Goal: Task Accomplishment & Management: Use online tool/utility

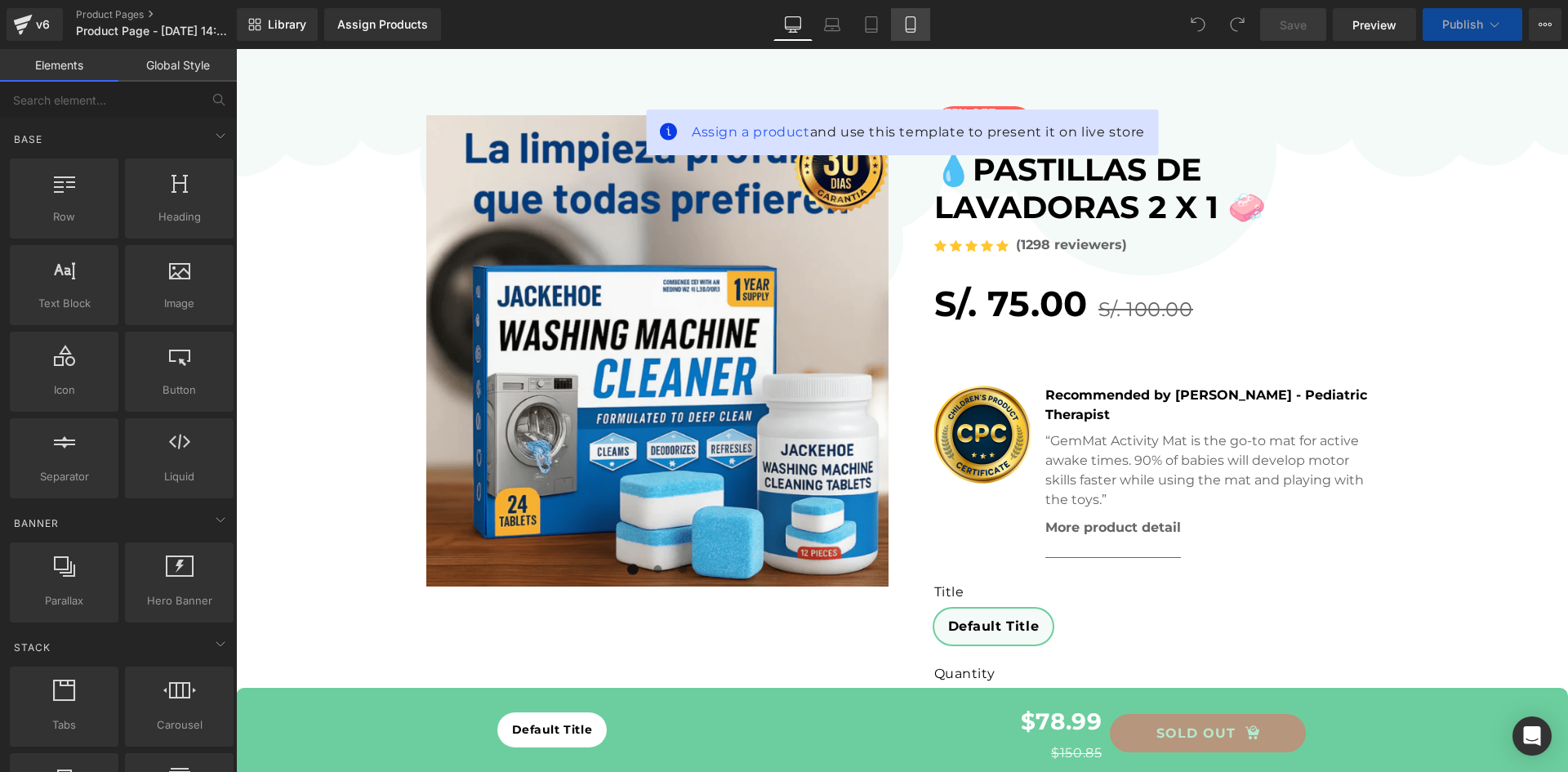
click at [915, 23] on icon at bounding box center [910, 25] width 9 height 15
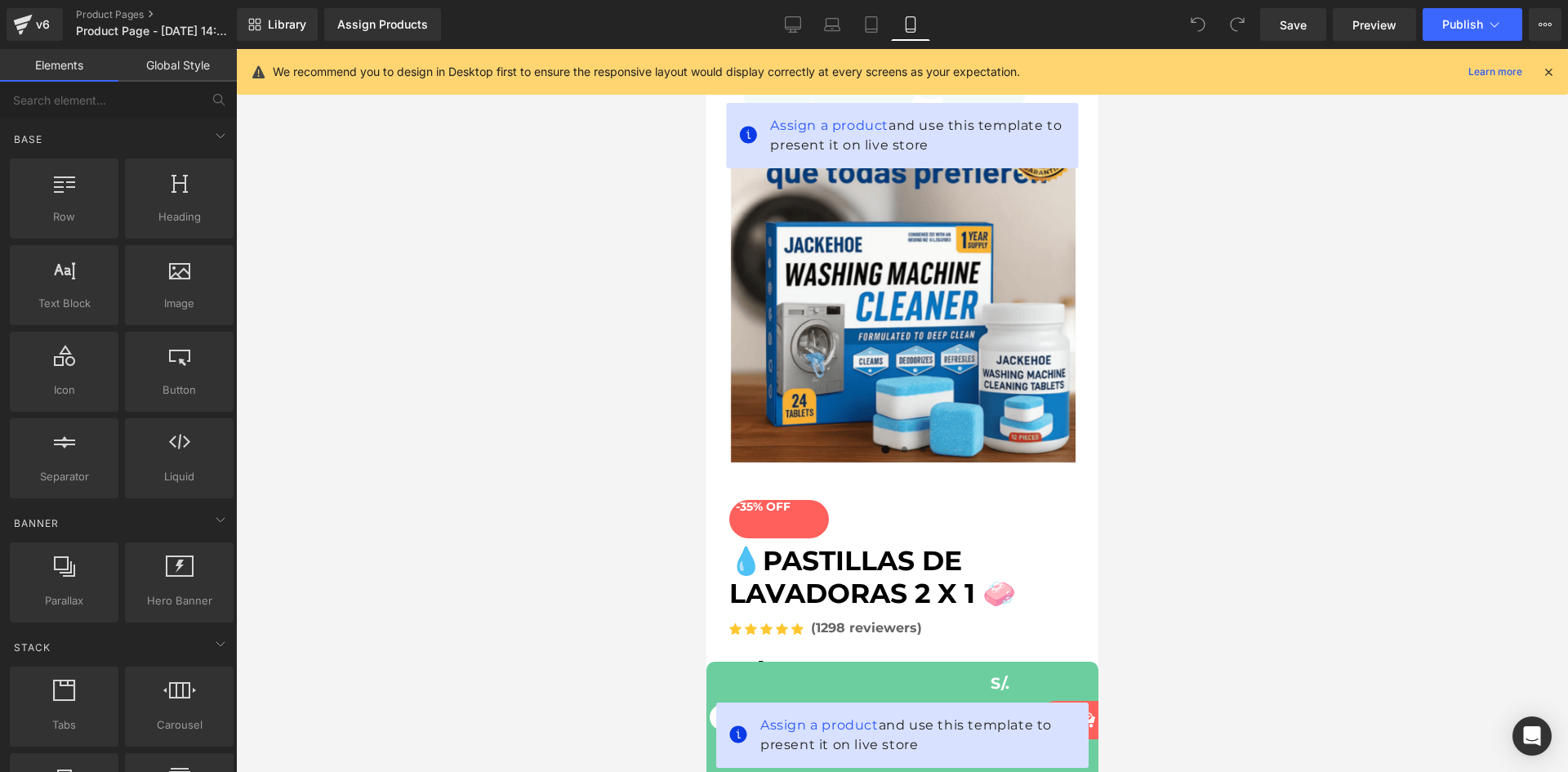
click at [1157, 158] on div at bounding box center [901, 411] width 1331 height 723
click at [1553, 74] on icon at bounding box center [1548, 72] width 15 height 15
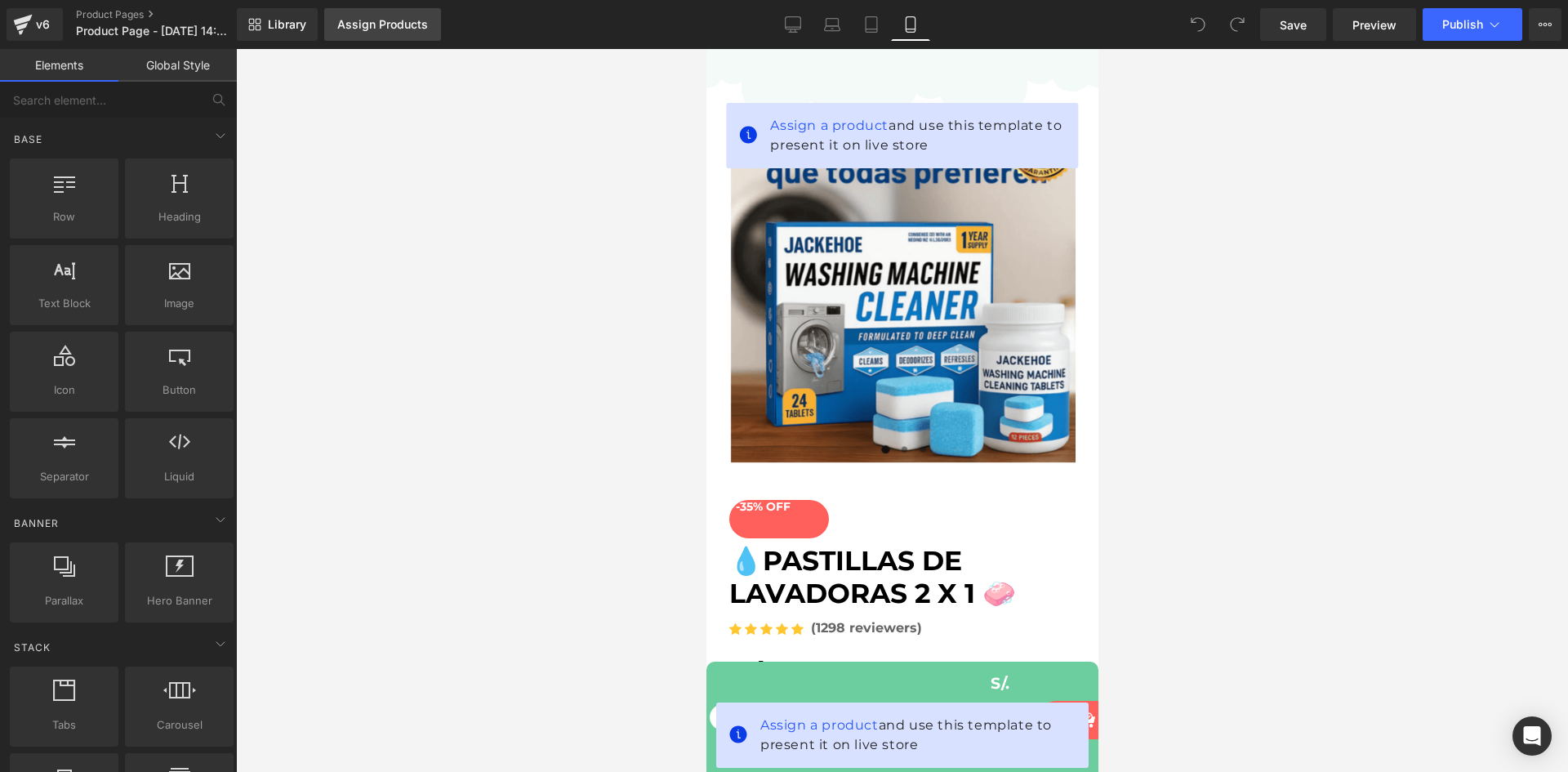
click at [425, 24] on div "Assign Products" at bounding box center [383, 25] width 91 height 13
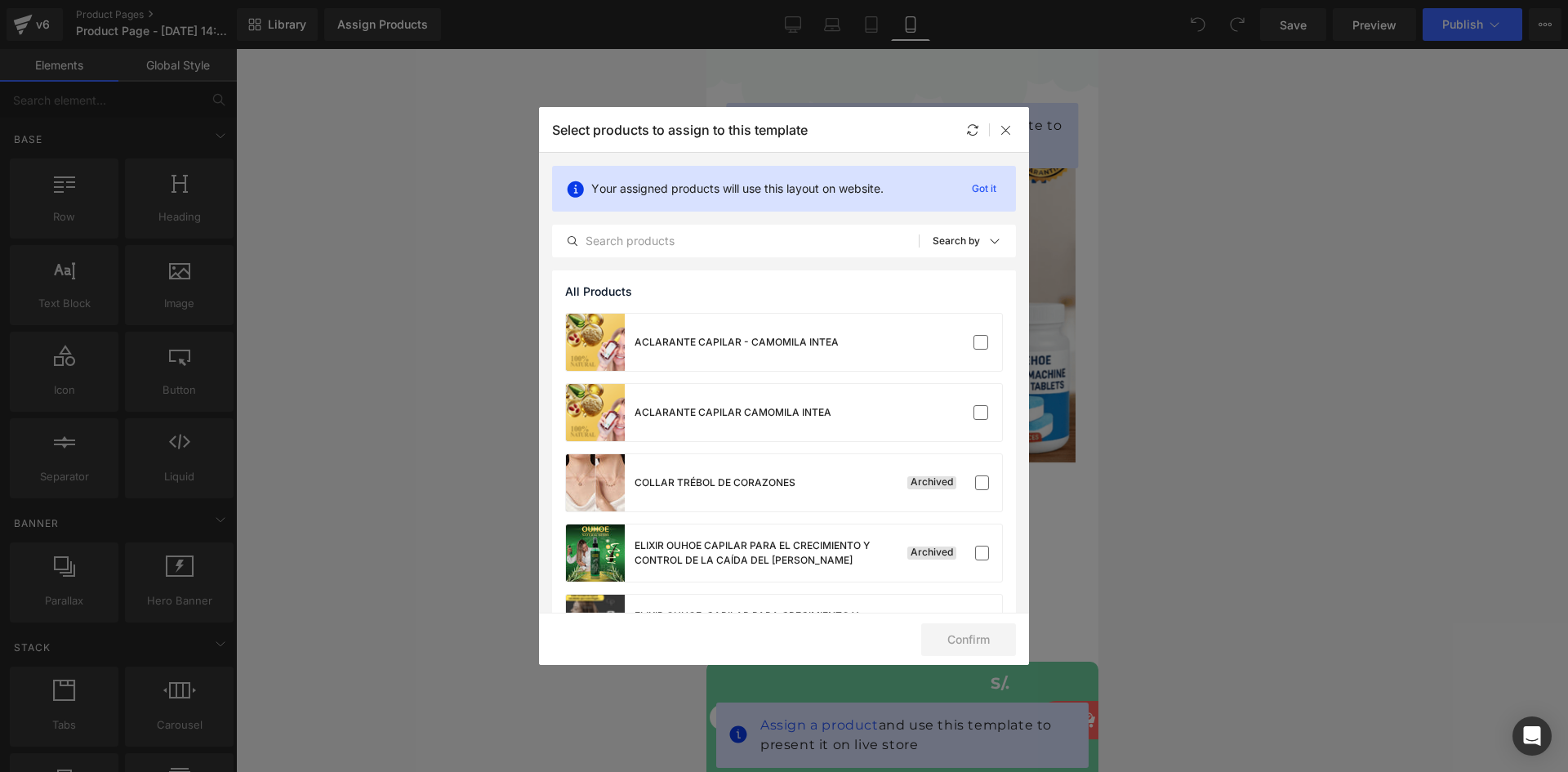
scroll to position [906, 0]
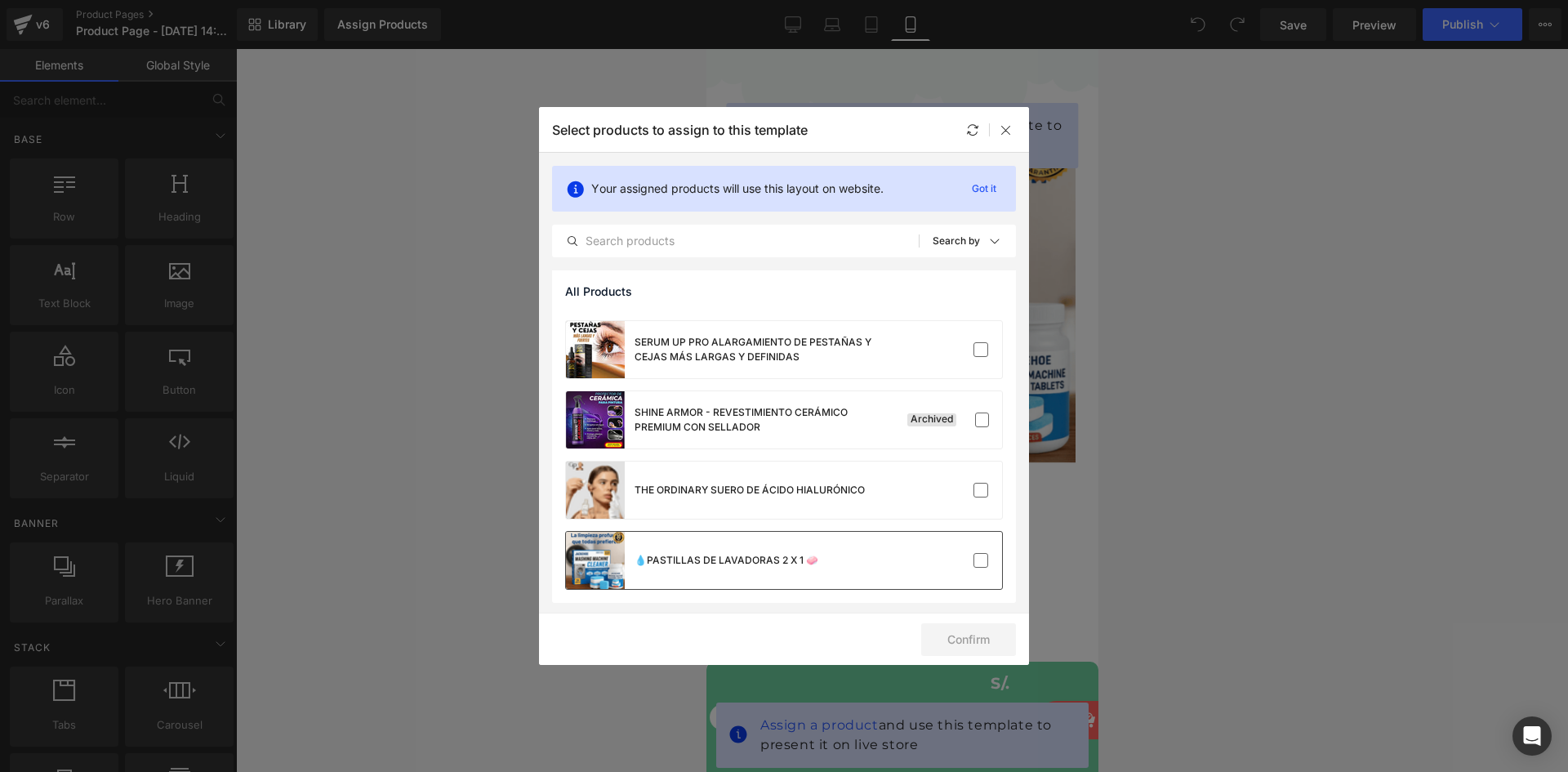
click at [760, 552] on div "💧PASTILLAS DE LAVADORAS 2 X 1 🧼" at bounding box center [692, 560] width 252 height 57
click at [965, 631] on button "Confirm" at bounding box center [968, 640] width 95 height 33
click at [956, 637] on button "Success" at bounding box center [958, 640] width 116 height 33
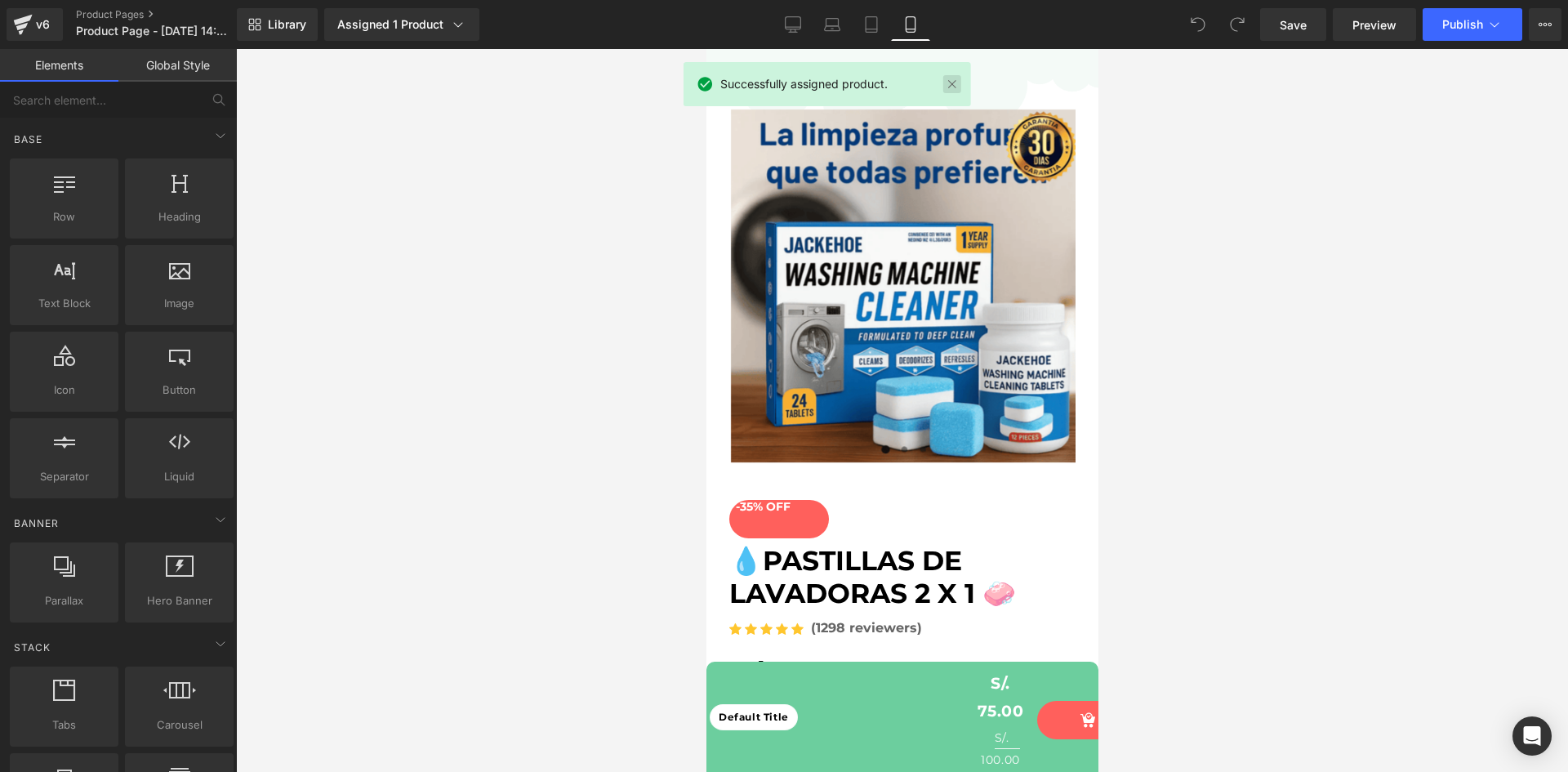
click at [949, 80] on link at bounding box center [952, 85] width 18 height 18
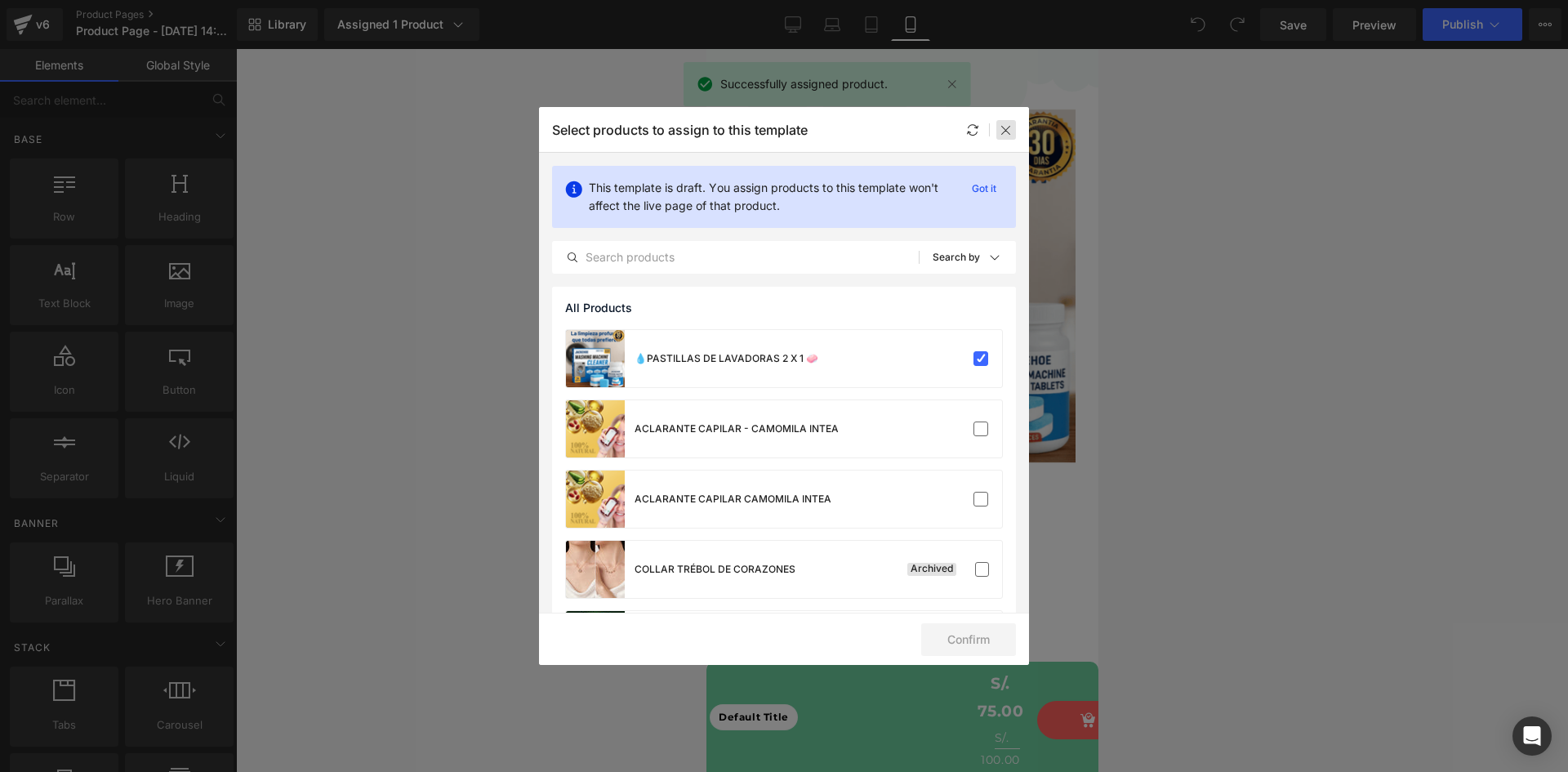
click at [1007, 132] on icon at bounding box center [1006, 129] width 13 height 13
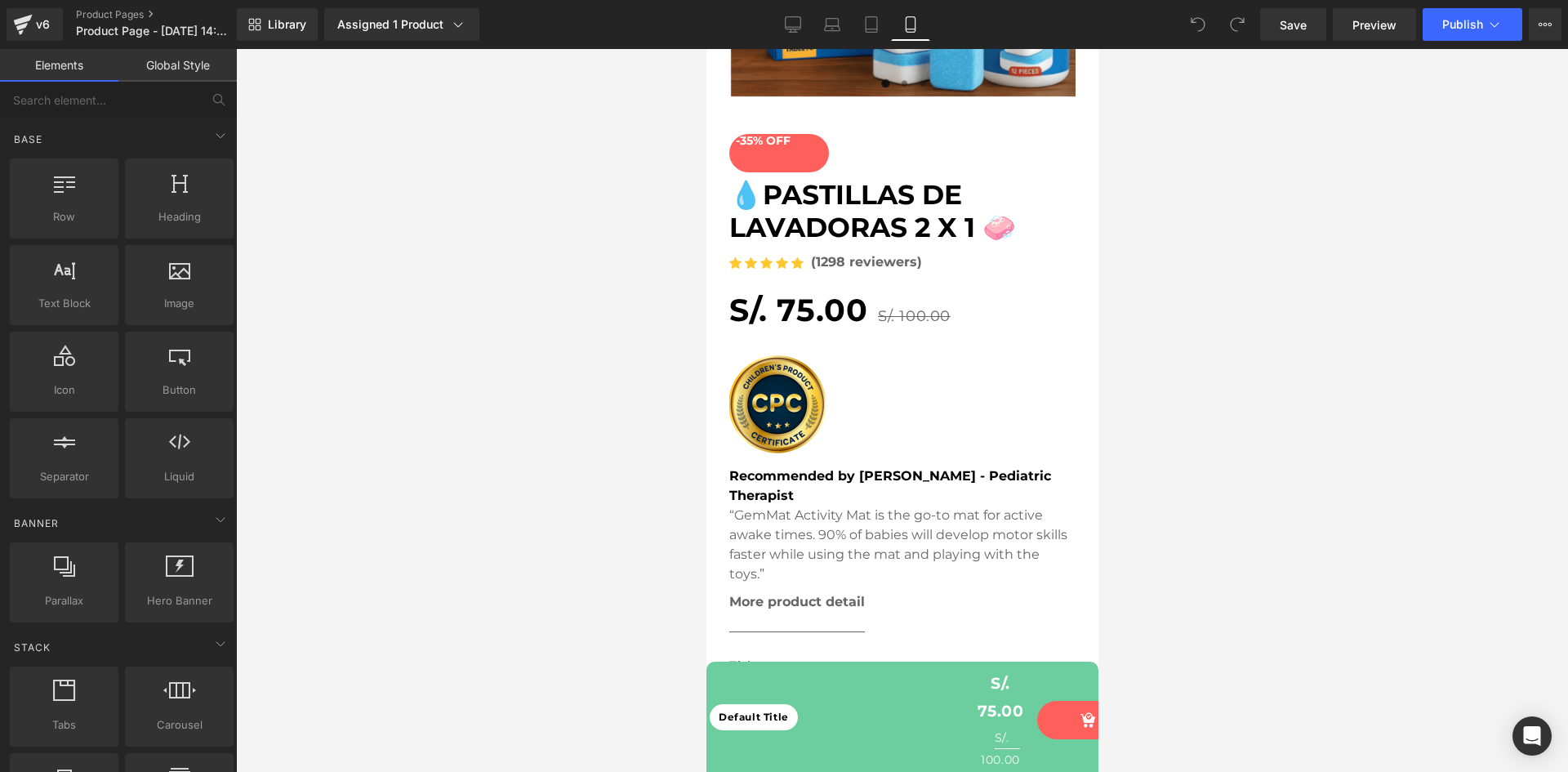
scroll to position [604, 0]
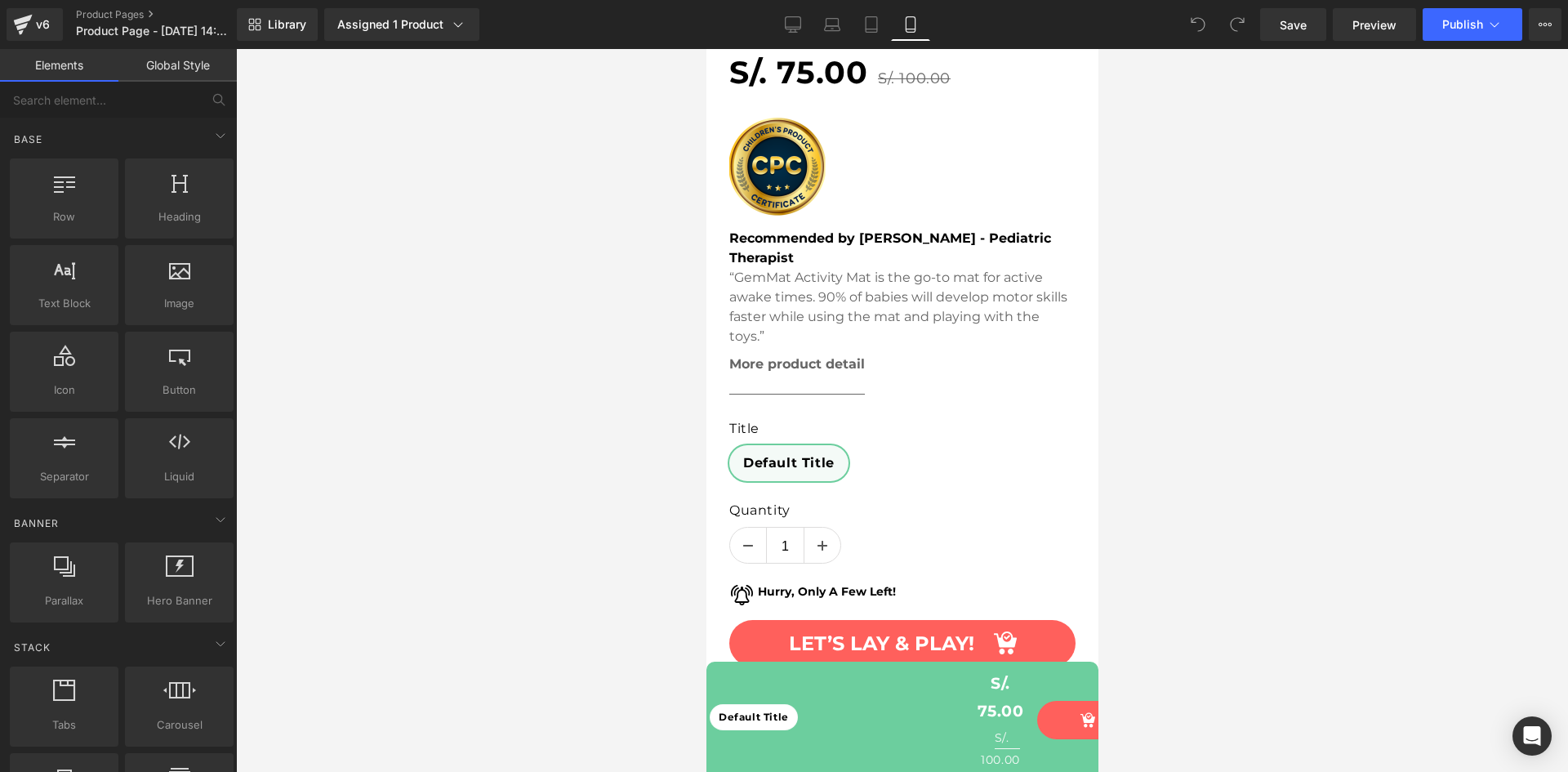
click at [1190, 213] on div at bounding box center [901, 411] width 1331 height 723
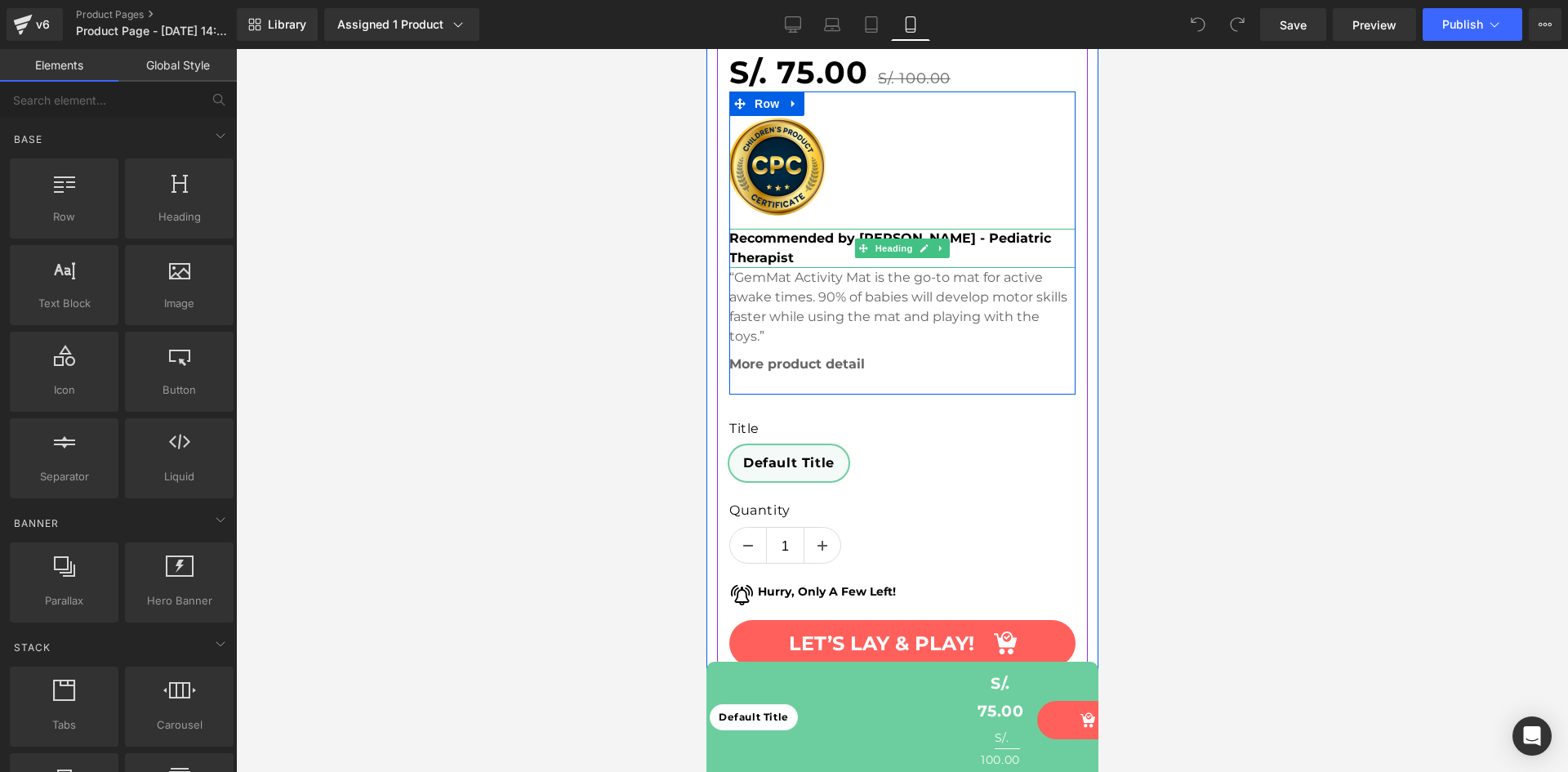
click at [1008, 240] on strong "Recommended by [PERSON_NAME] - Pediatric Therapist" at bounding box center [889, 248] width 322 height 36
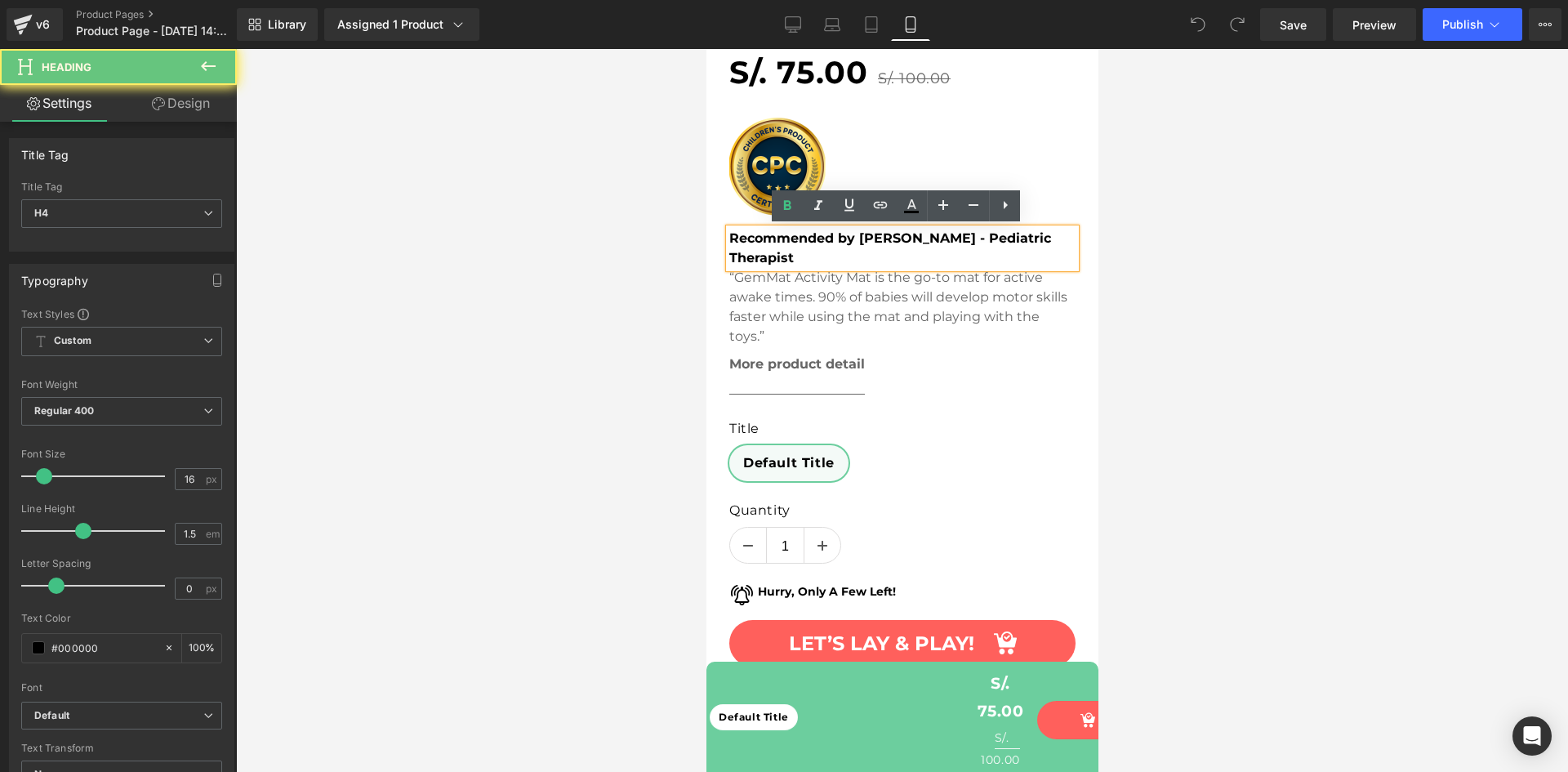
click at [1008, 240] on strong "Recommended by [PERSON_NAME] - Pediatric Therapist" at bounding box center [889, 248] width 322 height 36
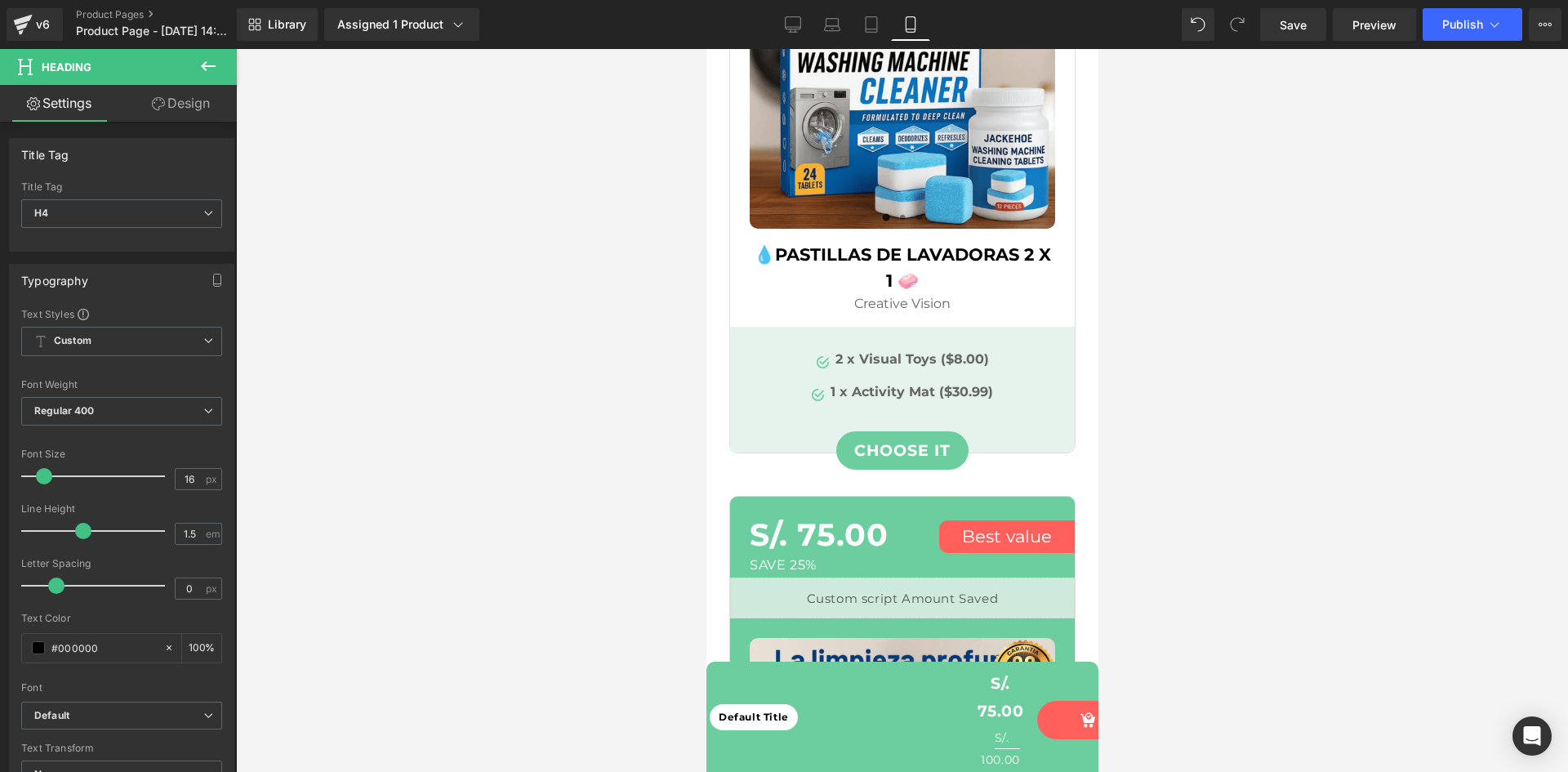
scroll to position [4218, 0]
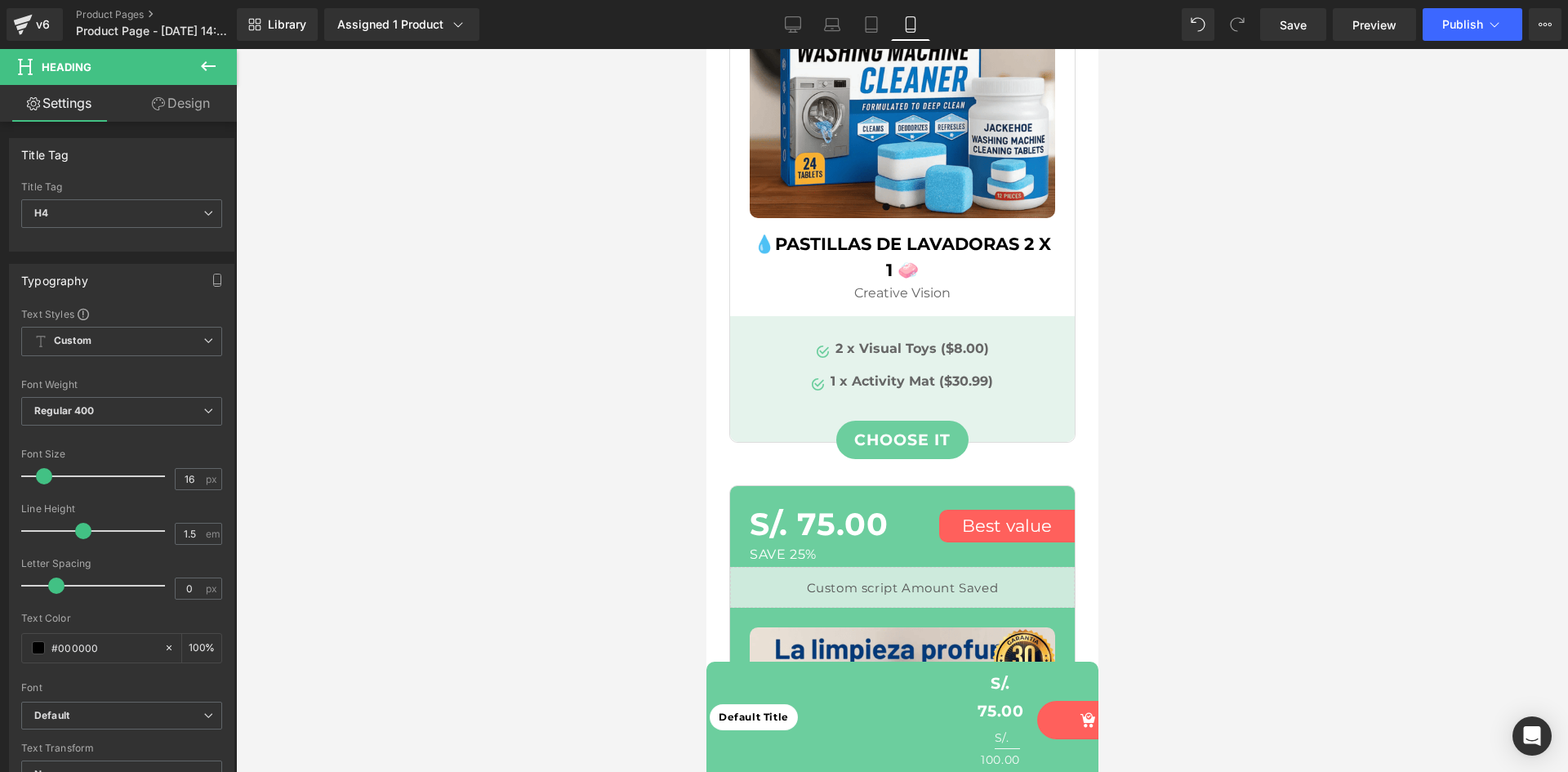
drag, startPoint x: 1092, startPoint y: 148, endPoint x: 1813, endPoint y: 496, distance: 800.6
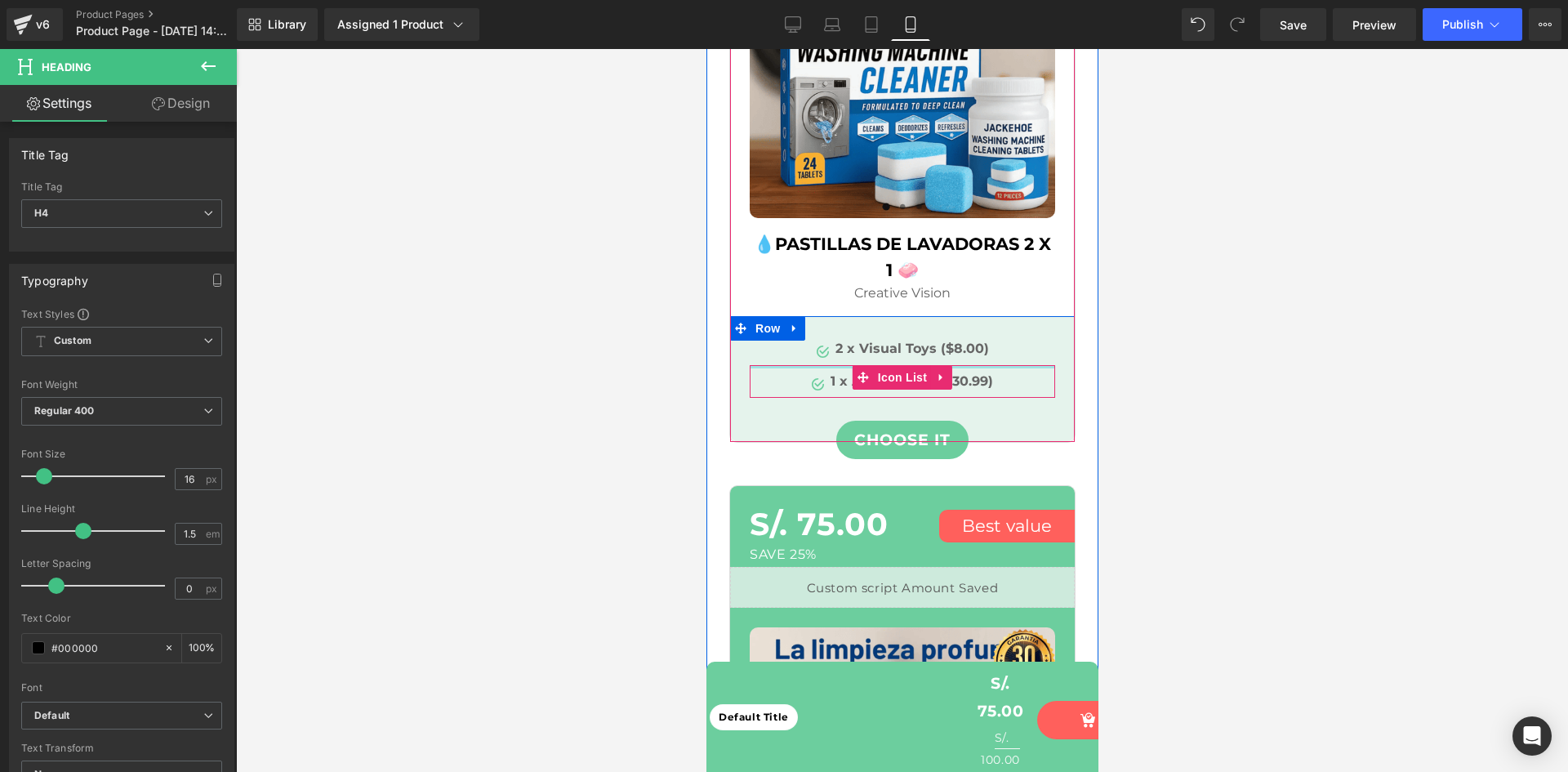
click at [975, 365] on div at bounding box center [902, 367] width 306 height 4
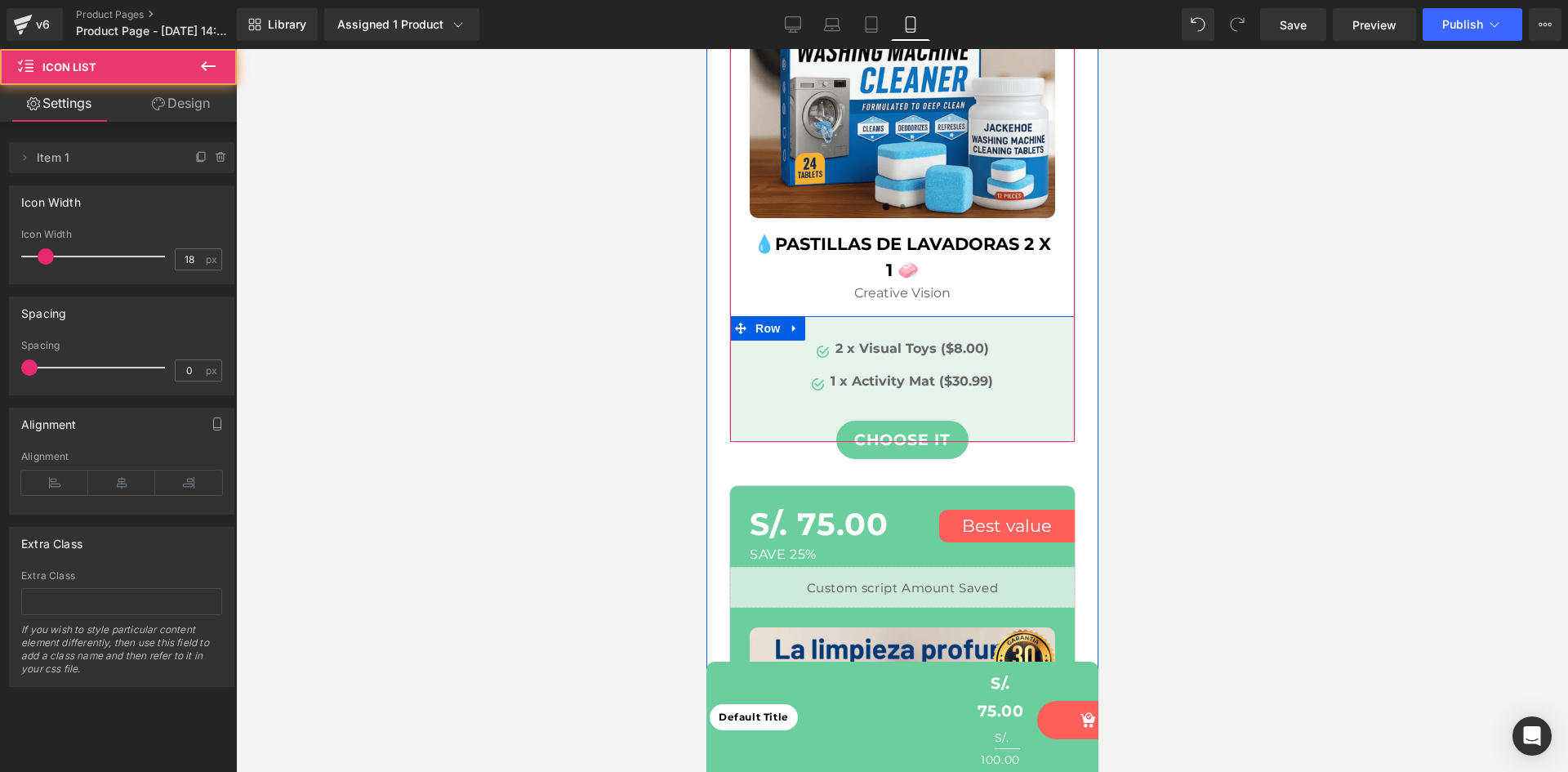
click at [989, 336] on div "Image 2 x Visual Toys ($8.00) Text Block" at bounding box center [902, 350] width 306 height 29
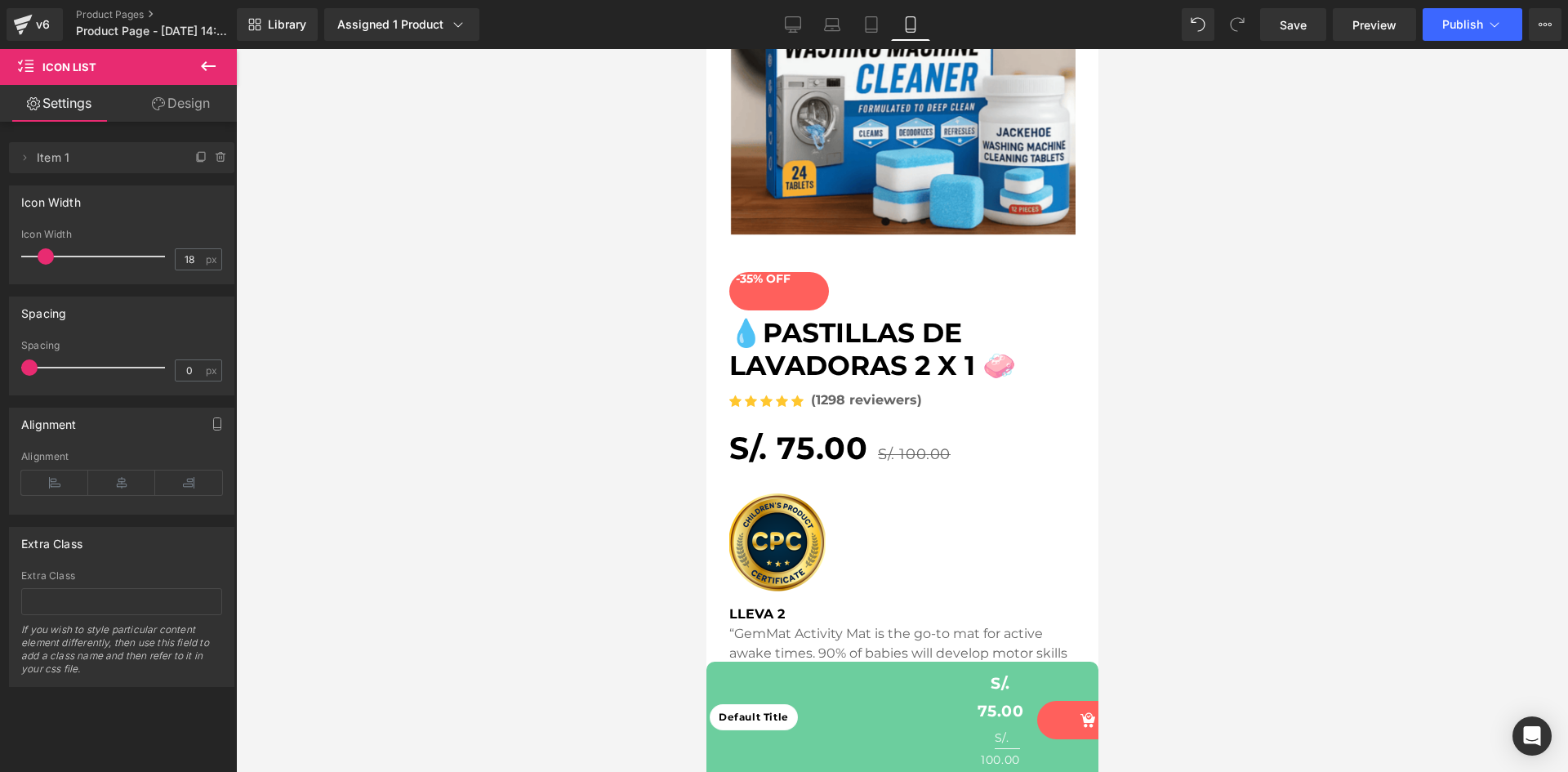
scroll to position [0, 0]
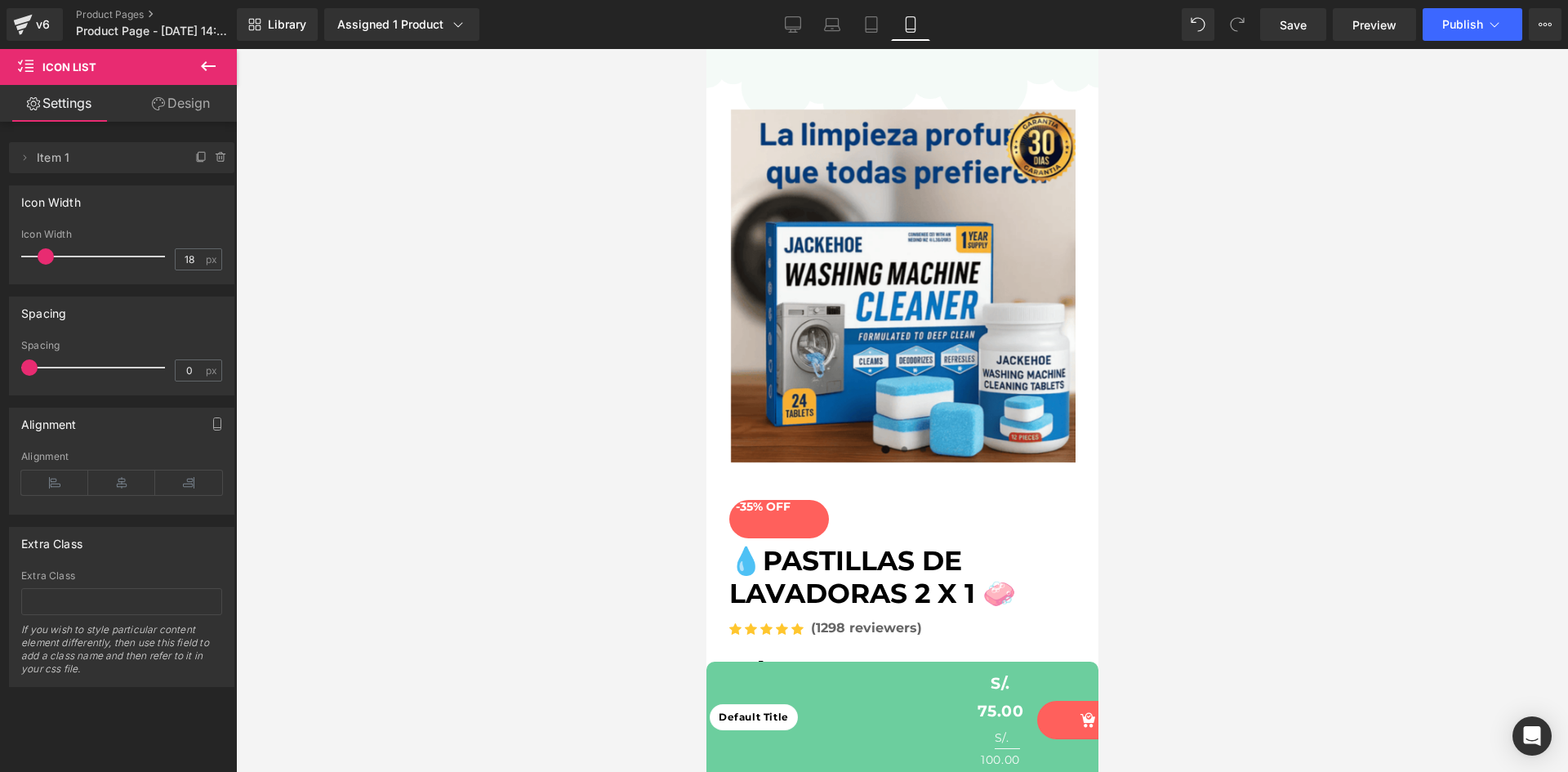
drag, startPoint x: 1091, startPoint y: 414, endPoint x: 1813, endPoint y: 96, distance: 788.9
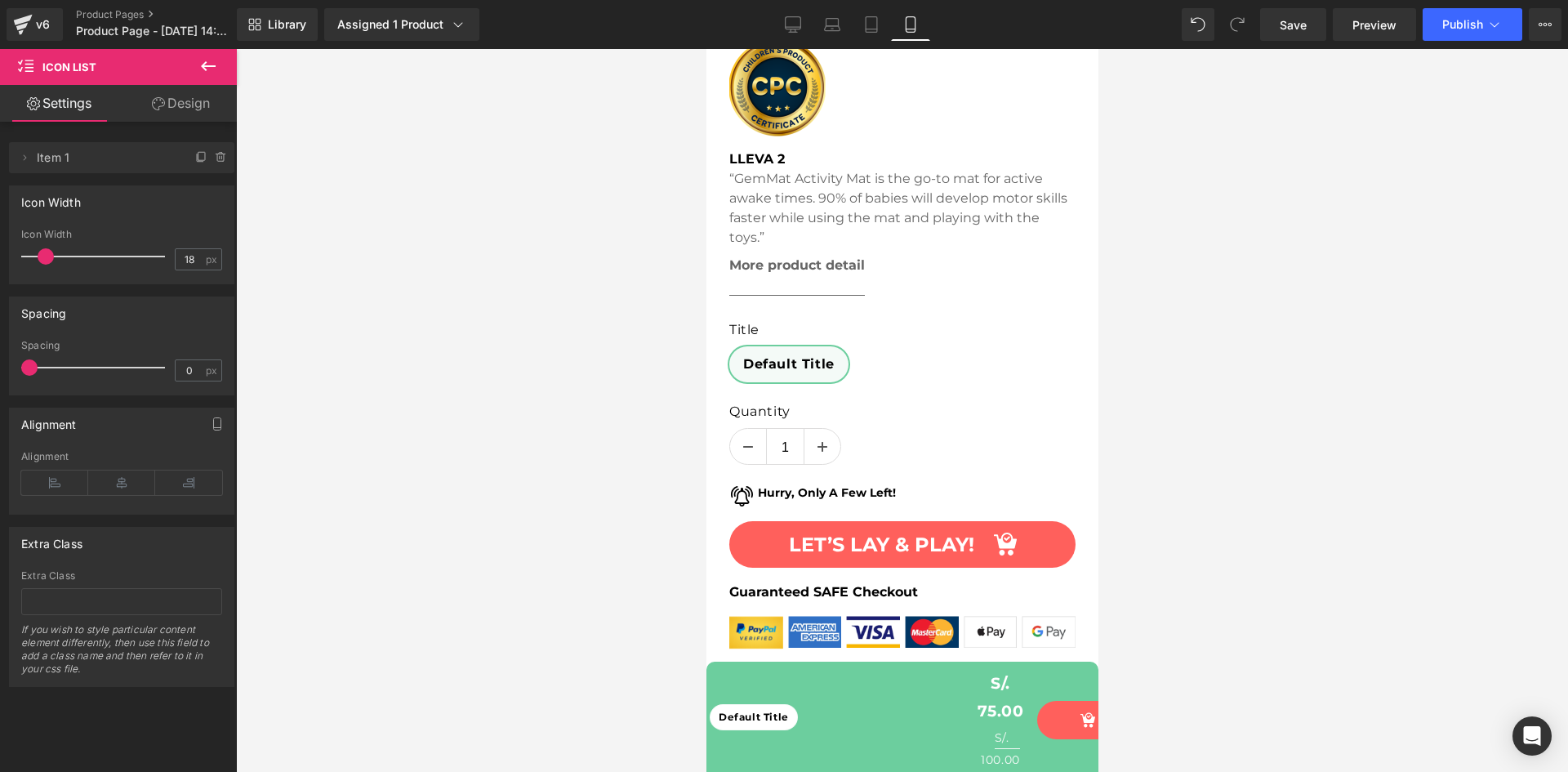
scroll to position [634, 0]
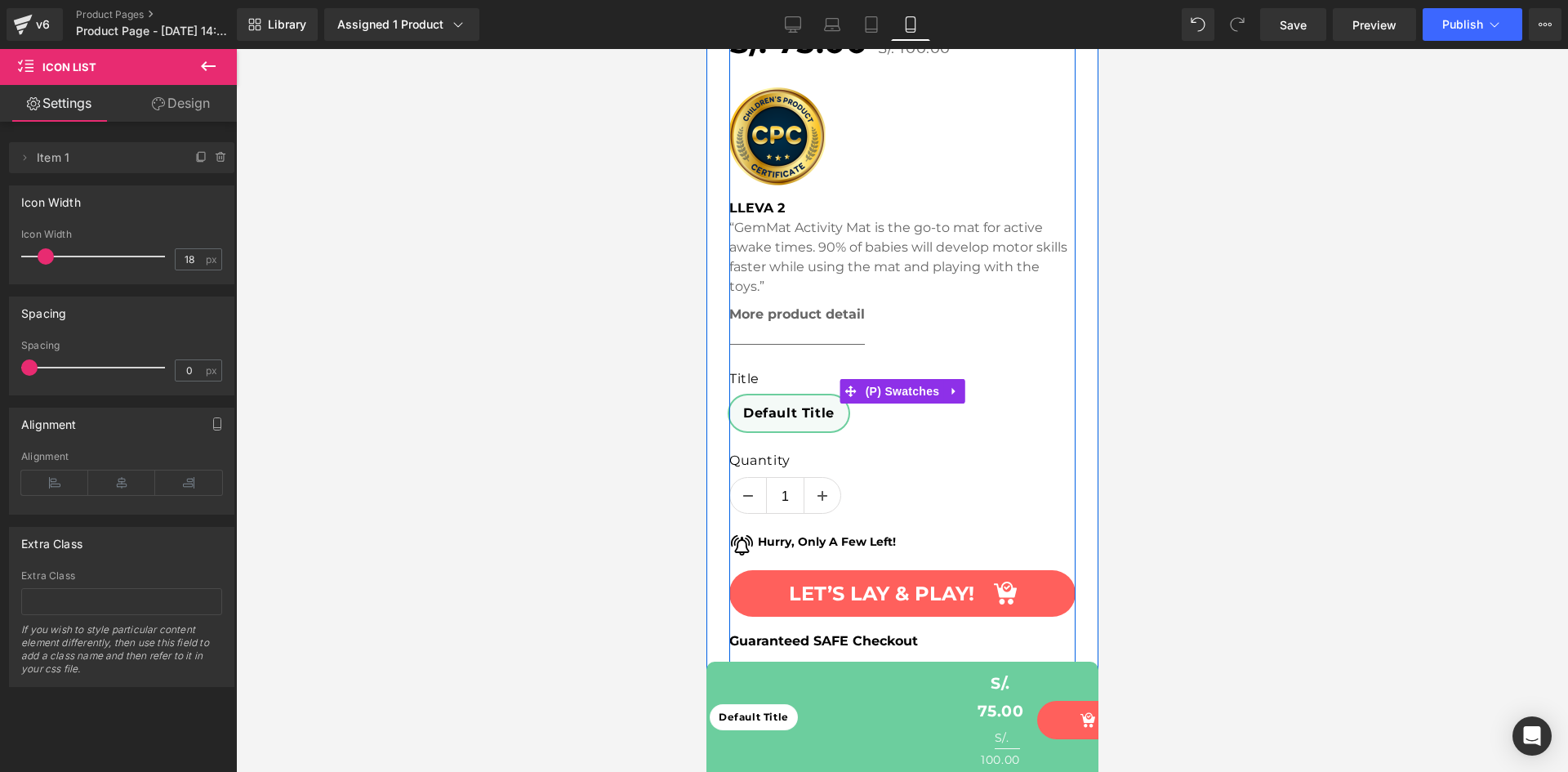
click at [823, 346] on div "Title Default Title" at bounding box center [901, 391] width 346 height 93
click at [879, 496] on div "Quantity 1" at bounding box center [901, 485] width 346 height 69
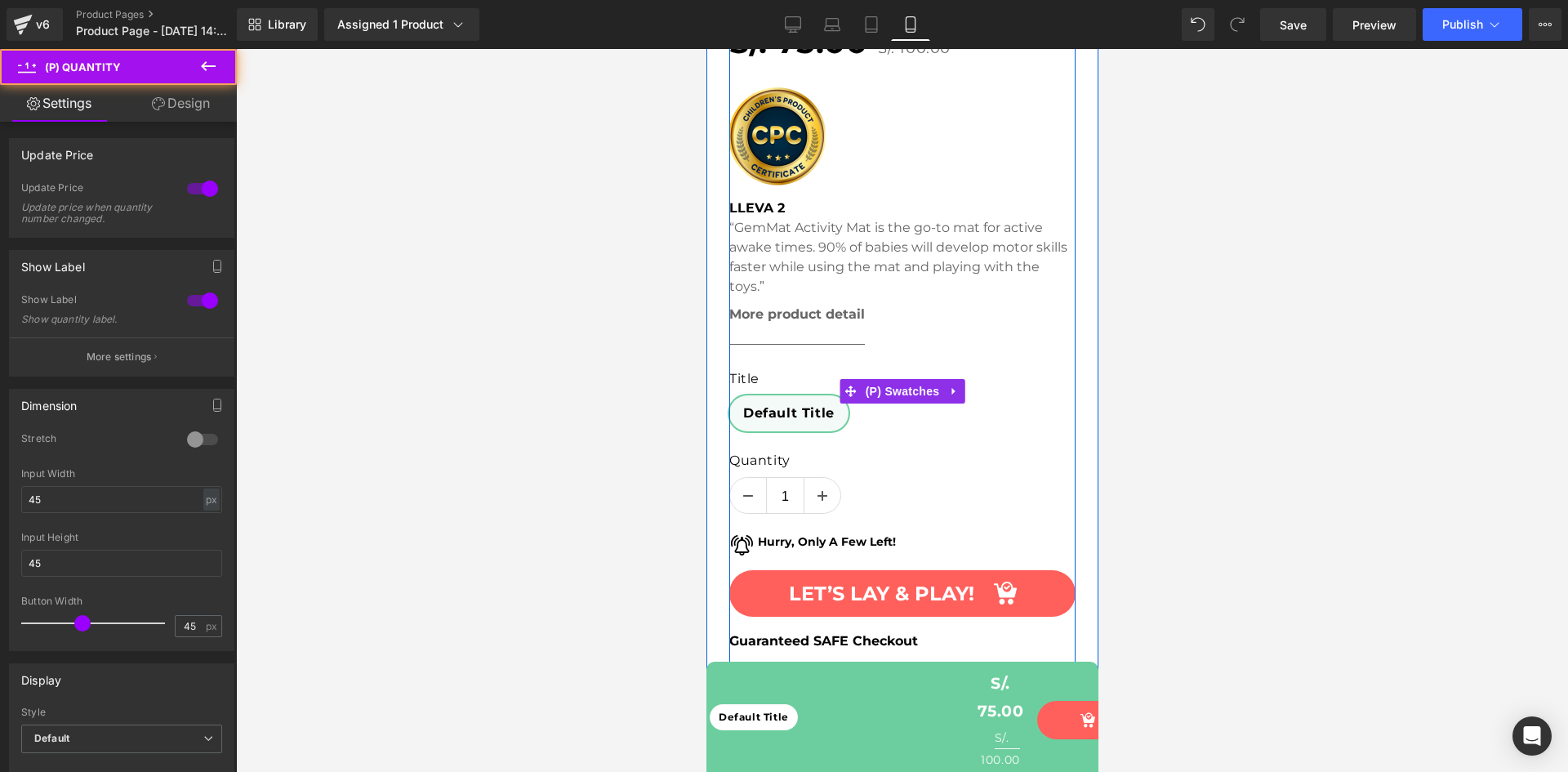
click at [980, 378] on div "Title Default Title" at bounding box center [901, 403] width 346 height 68
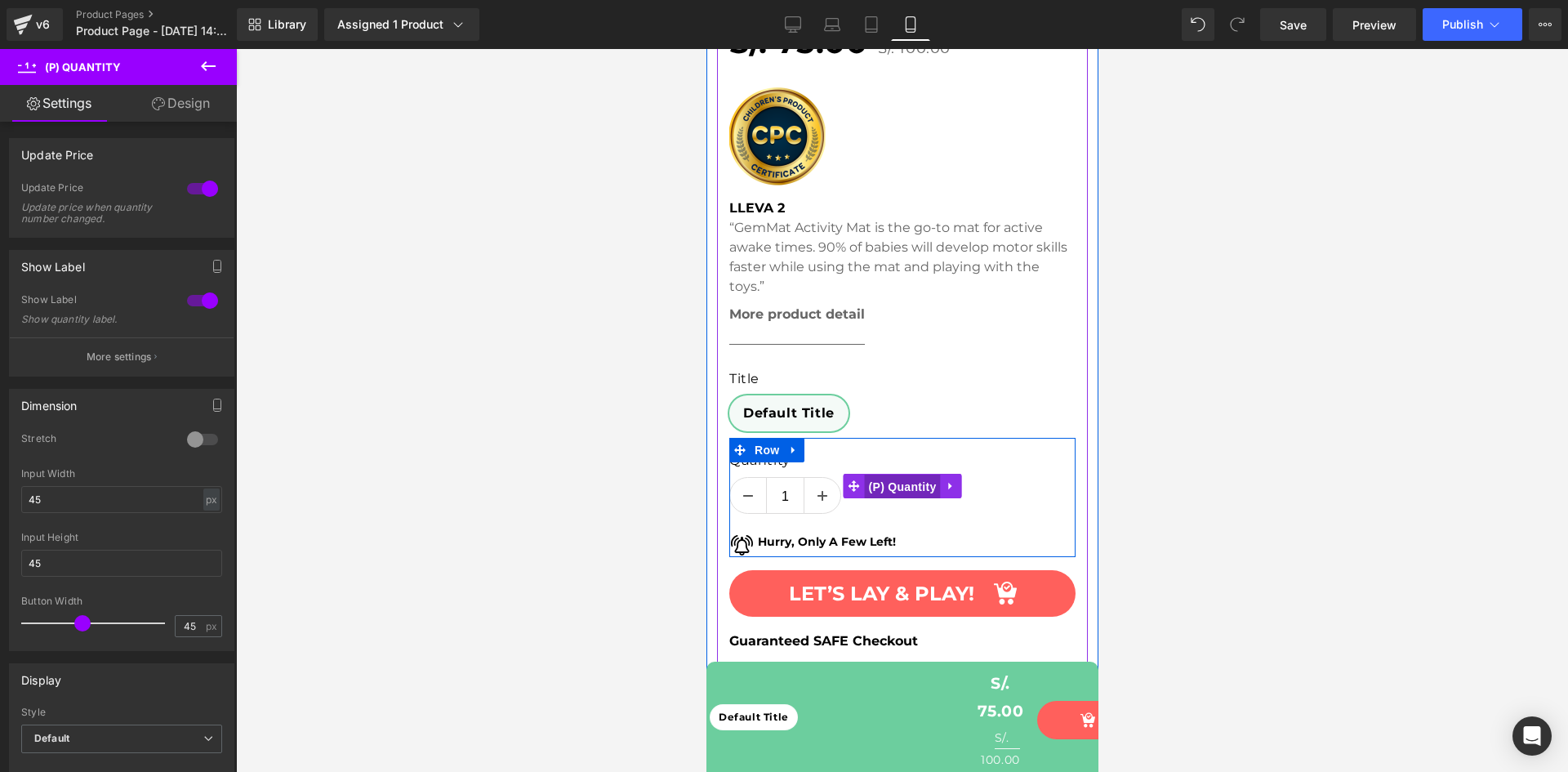
click at [926, 474] on span "(P) Quantity" at bounding box center [901, 486] width 76 height 25
click at [976, 466] on div "Quantity 1" at bounding box center [901, 485] width 346 height 69
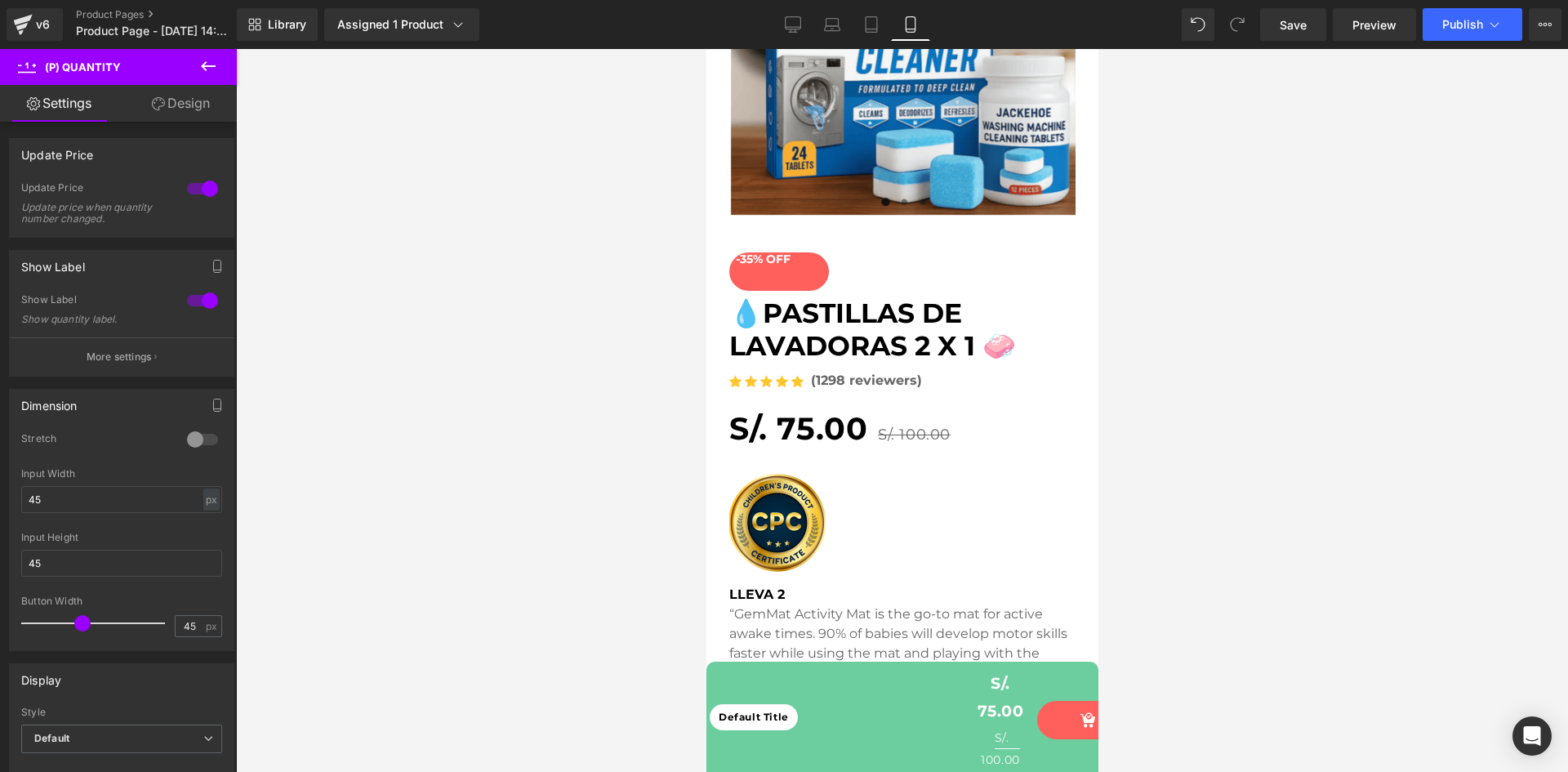
scroll to position [0, 0]
